Goal: Information Seeking & Learning: Learn about a topic

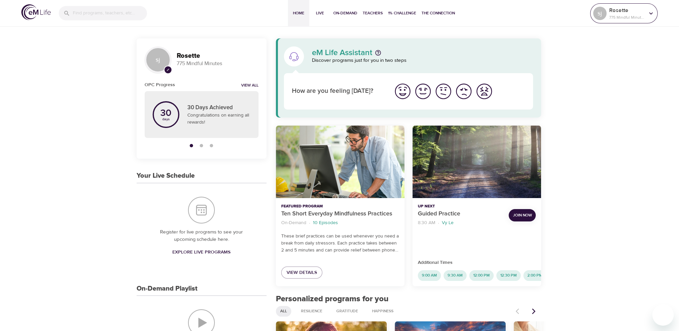
click at [626, 16] on p "775 Mindful Minutes" at bounding box center [627, 17] width 35 height 6
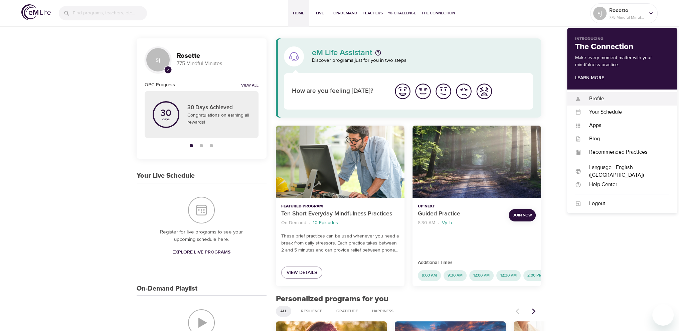
click at [605, 100] on div "Profile" at bounding box center [626, 99] width 88 height 8
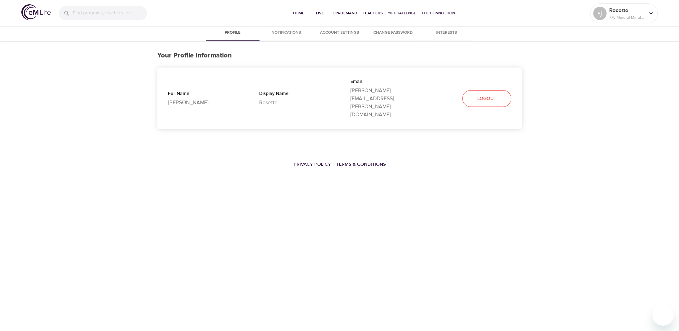
select select "10"
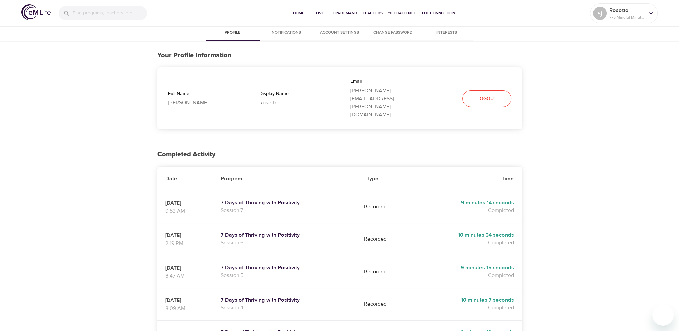
click at [309, 200] on h5 "7 Days of Thriving with Positivity" at bounding box center [286, 203] width 130 height 7
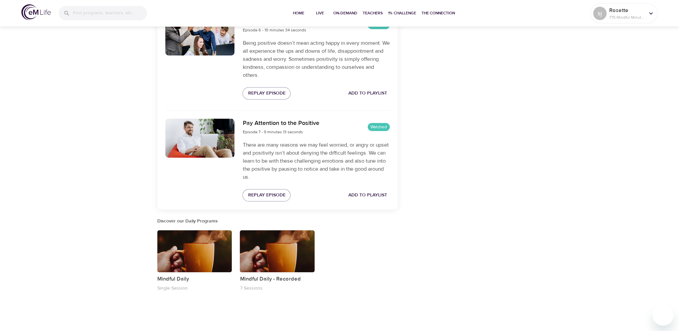
scroll to position [743, 0]
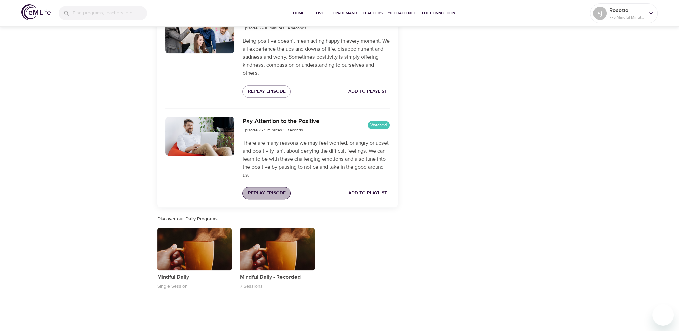
click at [280, 192] on span "Replay Episode" at bounding box center [266, 193] width 37 height 8
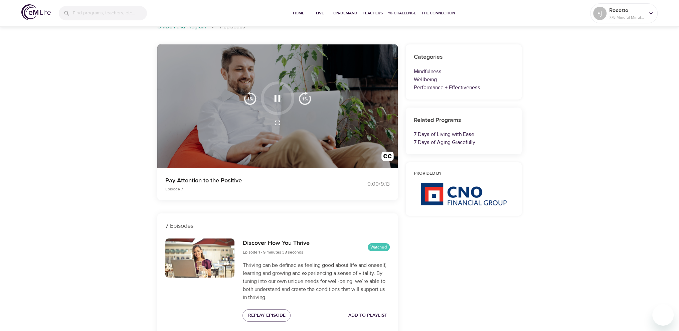
scroll to position [0, 0]
